Goal: Task Accomplishment & Management: Manage account settings

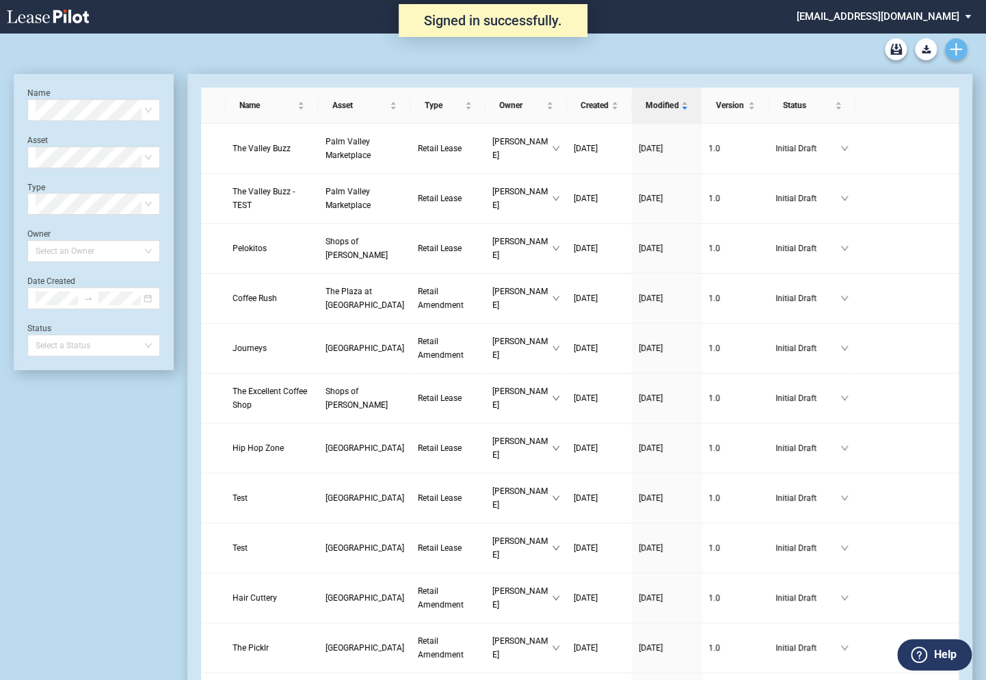
click at [956, 51] on icon "Create new document" at bounding box center [956, 49] width 12 height 12
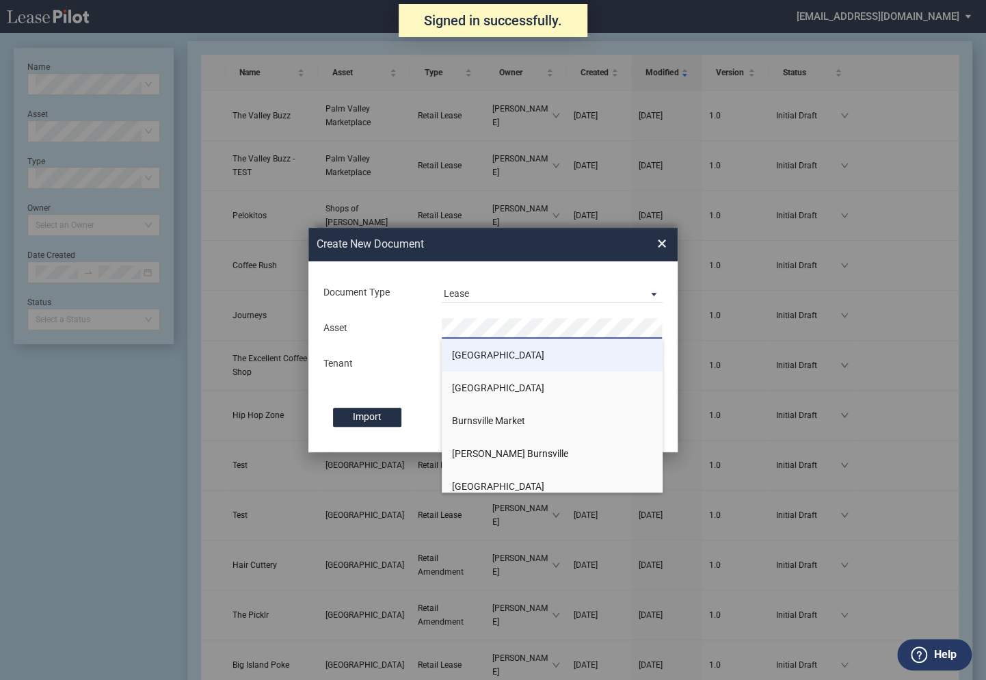
click at [487, 353] on span "[GEOGRAPHIC_DATA]" at bounding box center [498, 354] width 92 height 11
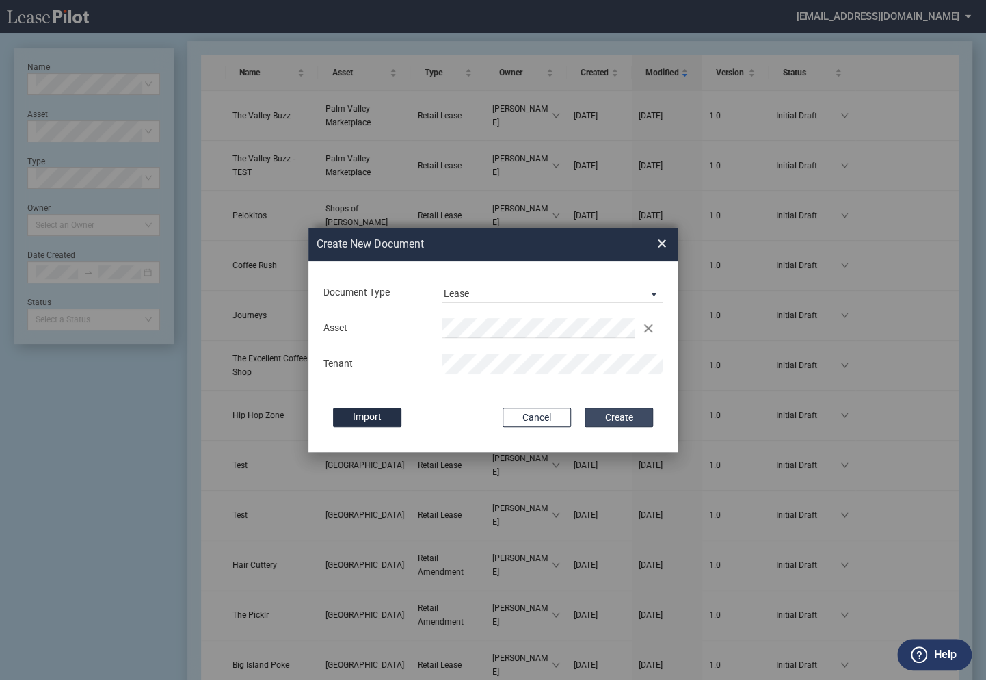
click at [608, 414] on button "Create" at bounding box center [619, 416] width 68 height 19
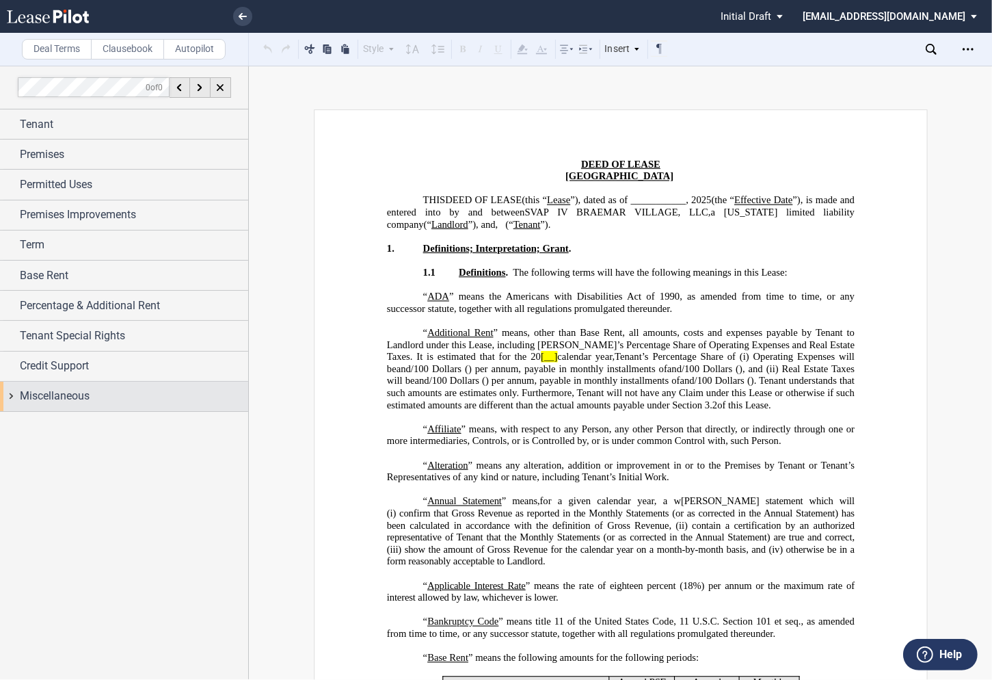
click at [11, 399] on div "Miscellaneous" at bounding box center [124, 395] width 248 height 29
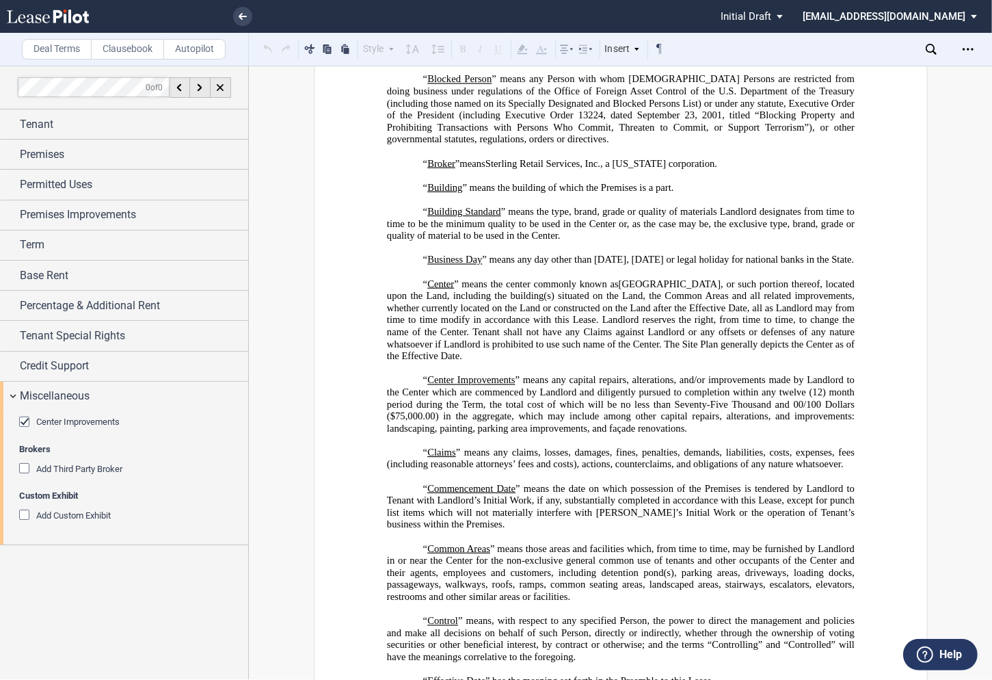
scroll to position [683, 0]
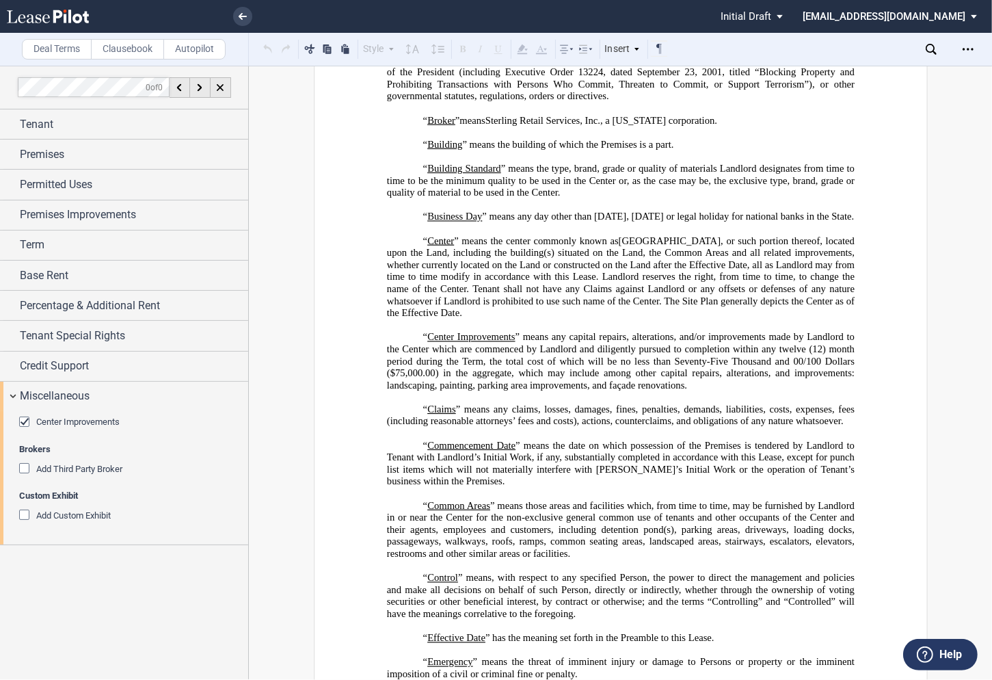
click at [932, 51] on icon at bounding box center [931, 49] width 11 height 11
click at [906, 52] on icon at bounding box center [905, 50] width 5 height 8
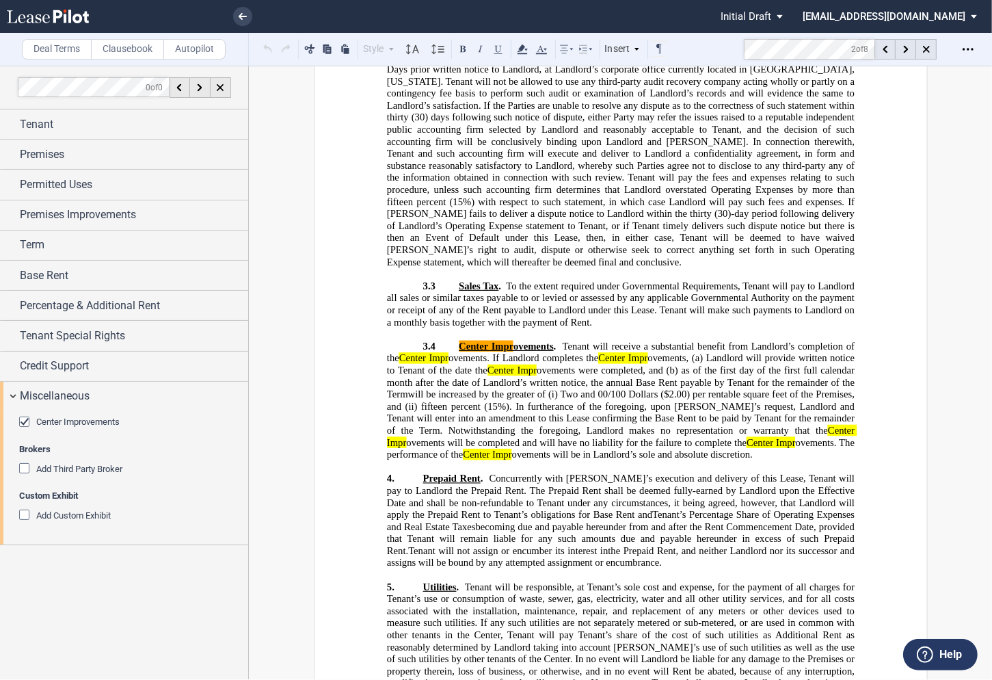
scroll to position [6465, 0]
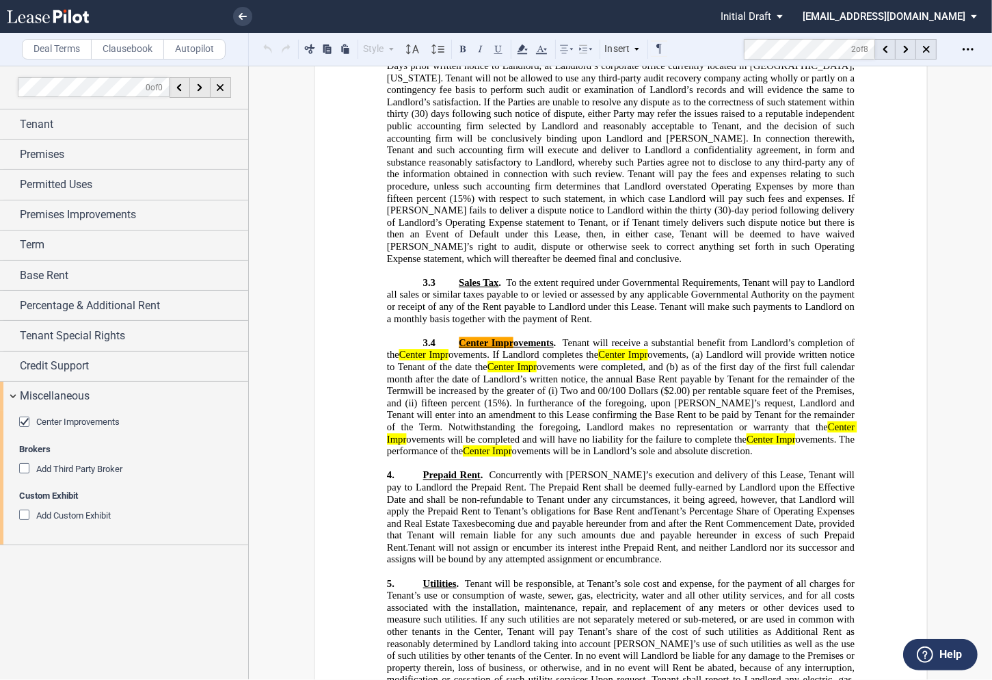
click at [721, 36] on md-toolbar "Deal Terms Clausebook Autopilot Style Normal 8pt 9pt 10pt 10.5pt 11pt 12pt 14pt…" at bounding box center [496, 49] width 992 height 33
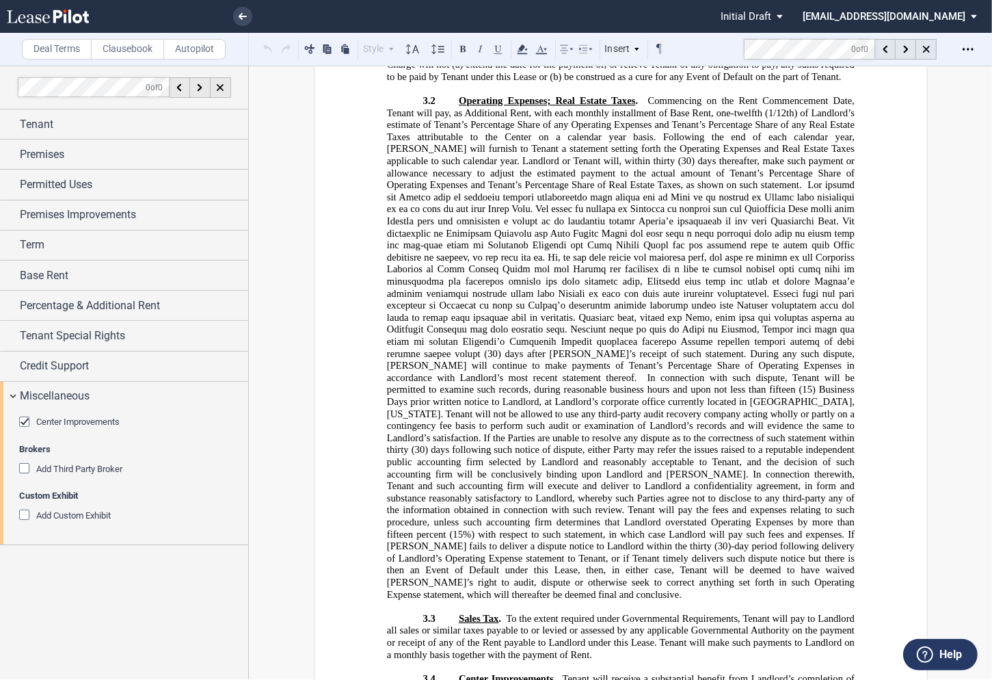
scroll to position [6453, 0]
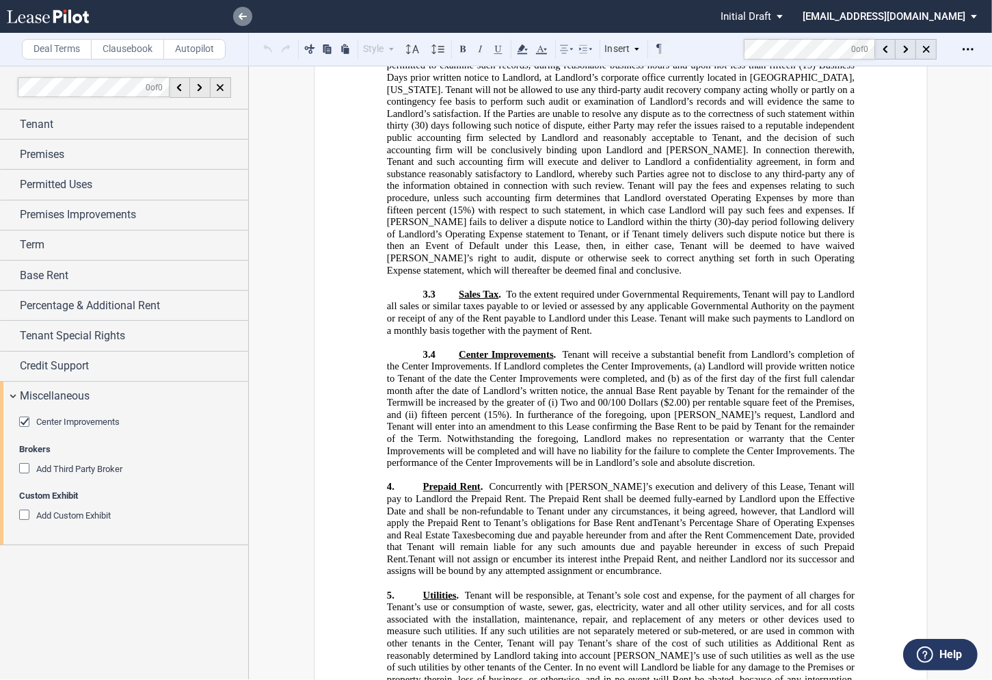
click at [241, 21] on link at bounding box center [242, 16] width 19 height 19
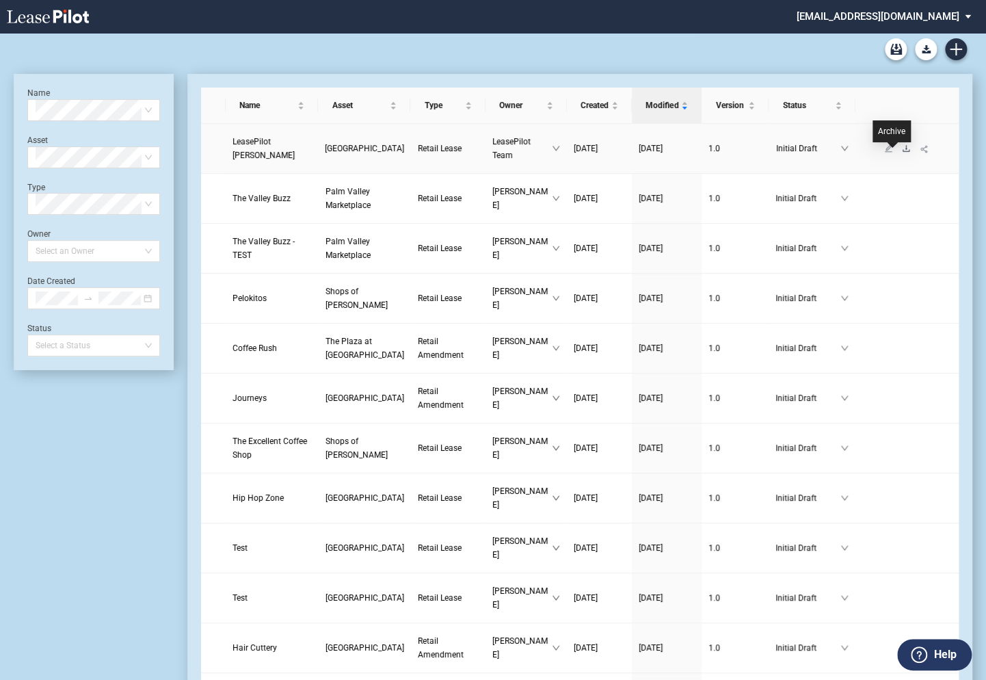
click at [902, 151] on icon "download" at bounding box center [905, 148] width 7 height 6
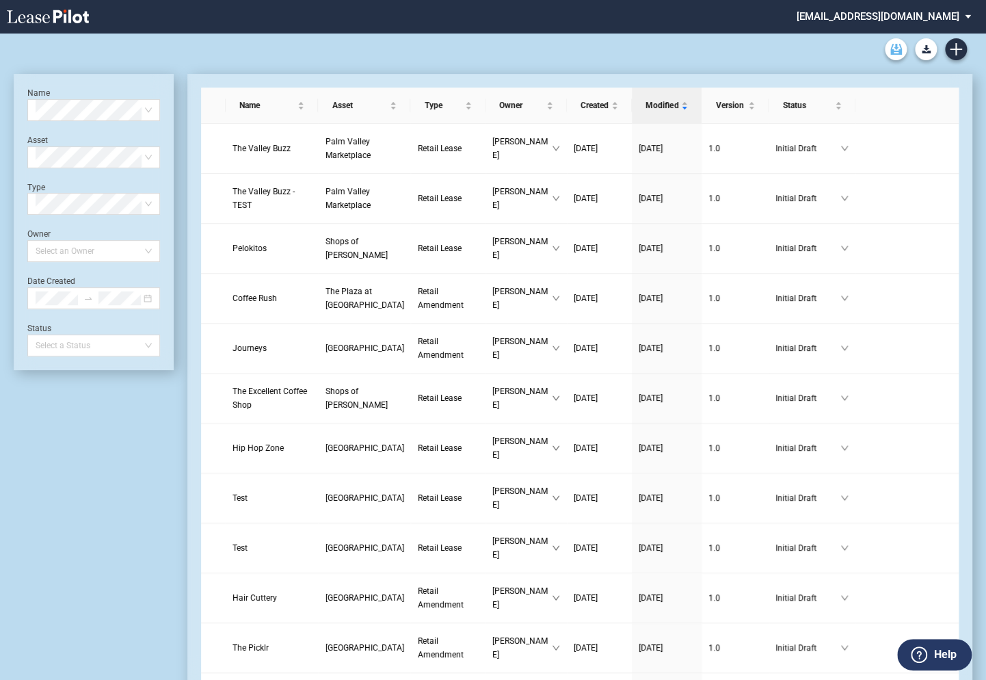
click at [894, 51] on use "Archive" at bounding box center [896, 49] width 12 height 11
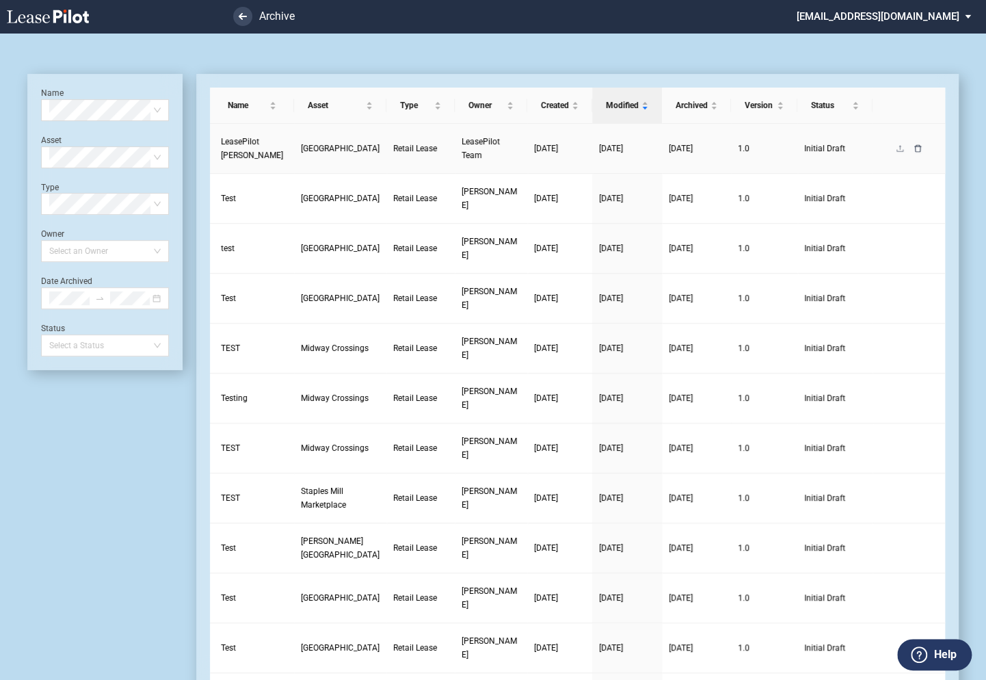
click at [914, 152] on icon "delete" at bounding box center [917, 148] width 7 height 8
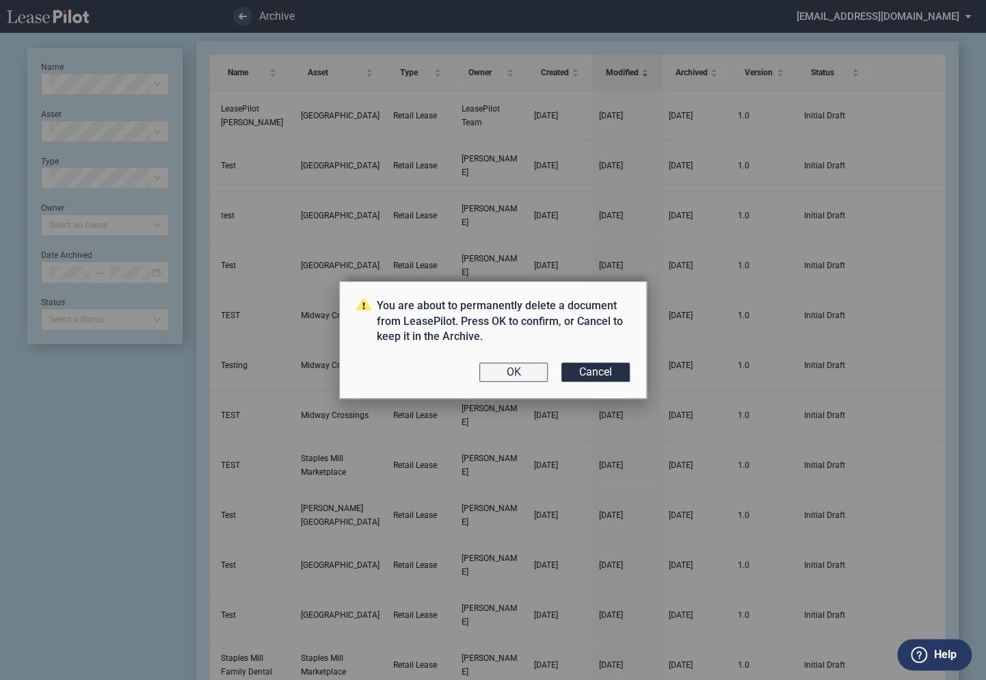
click at [531, 373] on button "OK" at bounding box center [513, 371] width 68 height 19
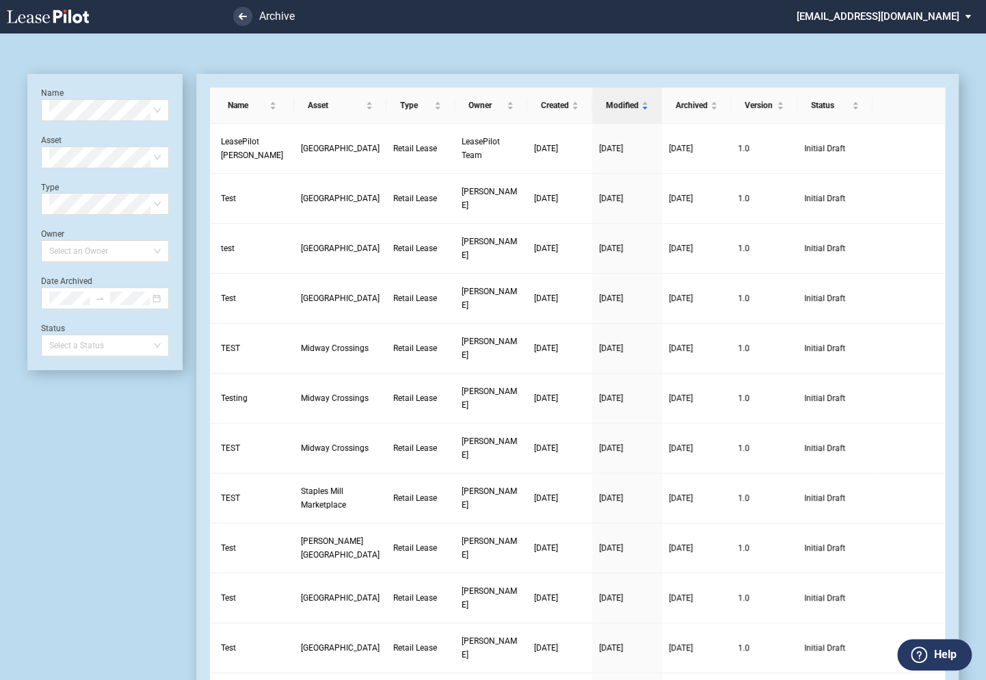
scroll to position [33, 0]
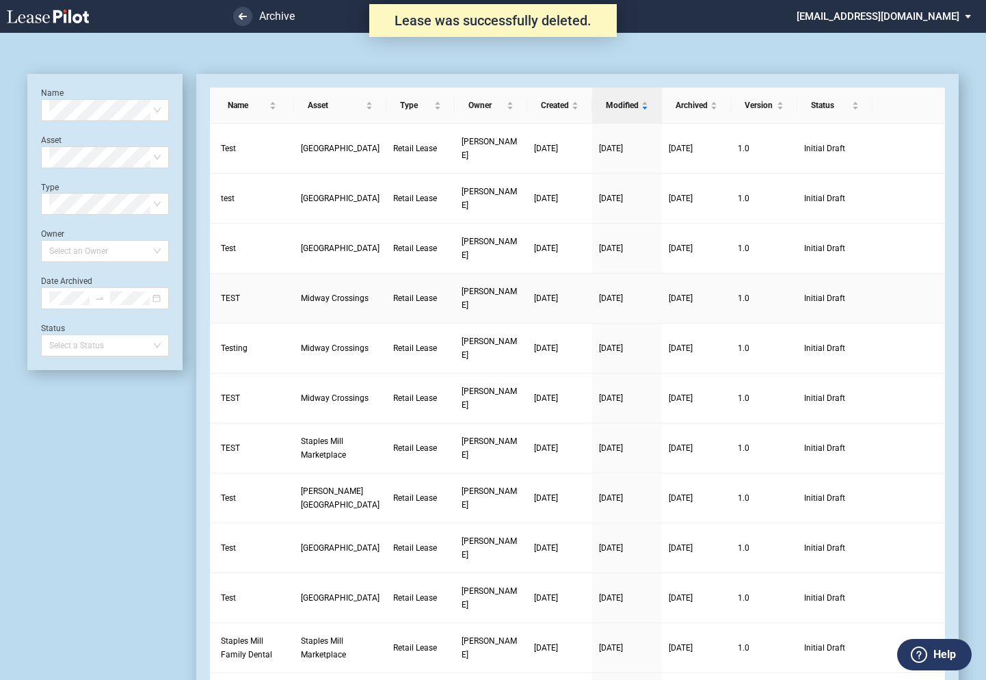
scroll to position [33, 0]
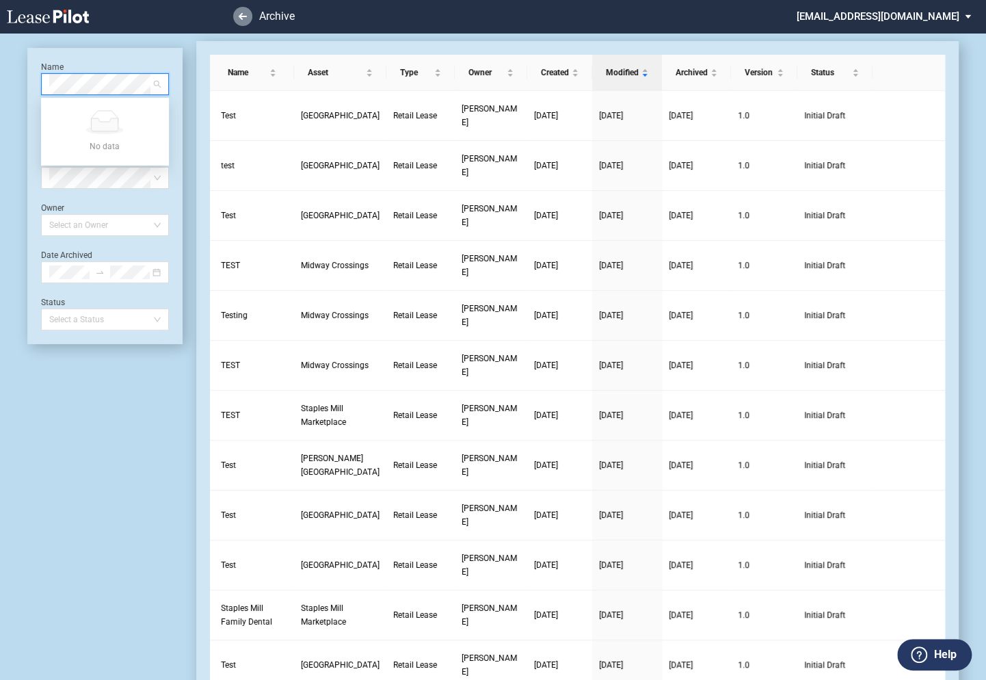
click at [241, 21] on link at bounding box center [242, 16] width 19 height 19
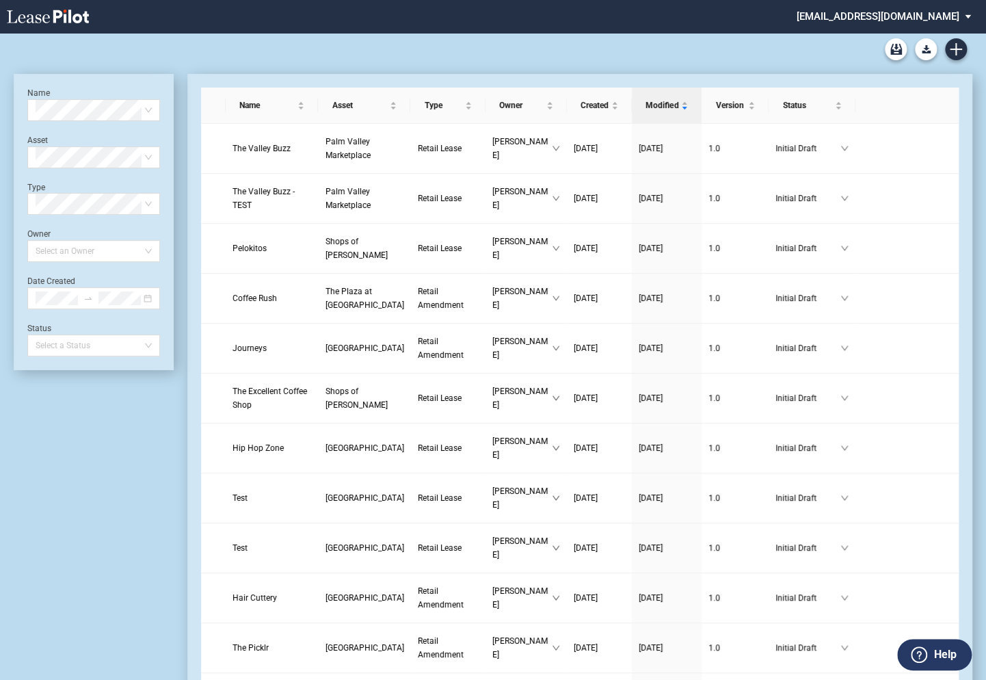
click at [873, 16] on md-select "[EMAIL_ADDRESS][DOMAIN_NAME] Super Admin Area Admin Area Settings Sign Out" at bounding box center [888, 15] width 187 height 31
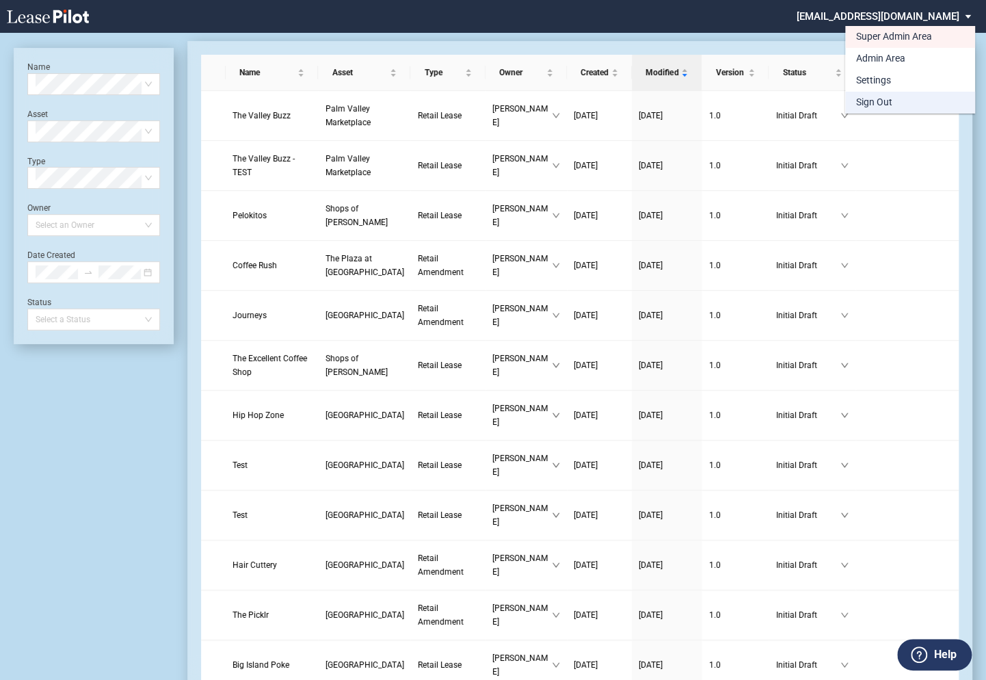
click at [865, 103] on div "Sign Out" at bounding box center [874, 103] width 36 height 14
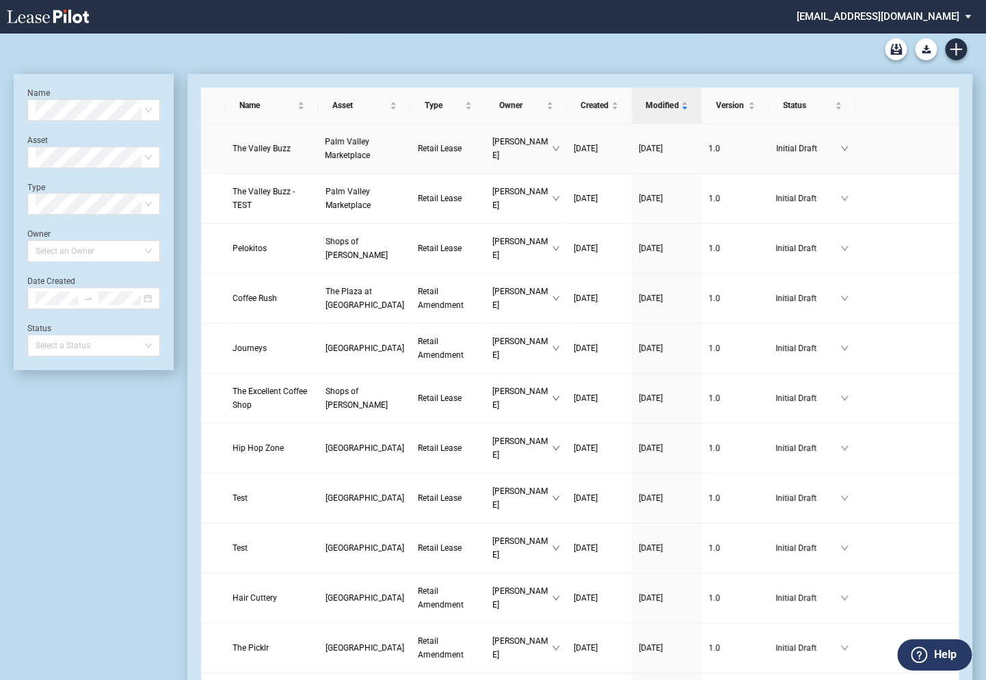
scroll to position [33, 0]
